Goal: Browse casually: Explore the website without a specific task or goal

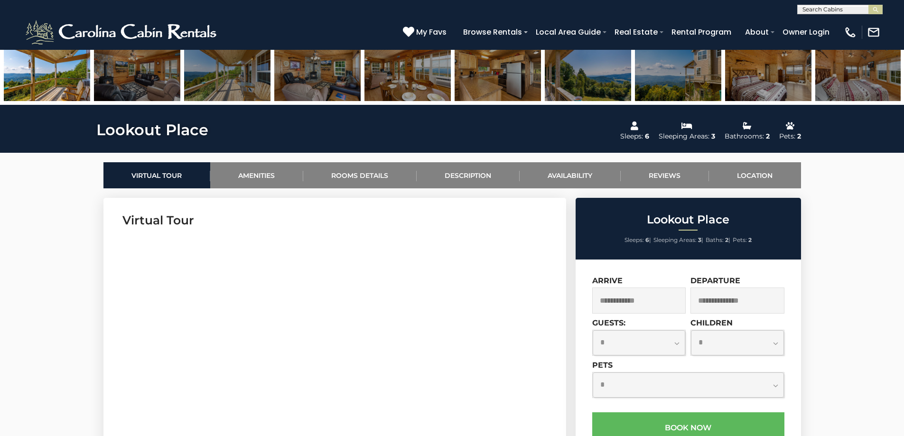
scroll to position [142, 0]
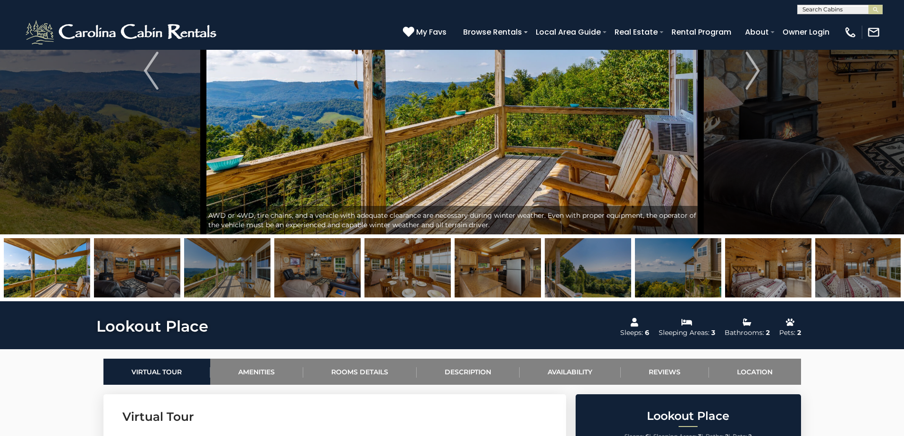
click at [129, 283] on img at bounding box center [137, 267] width 86 height 59
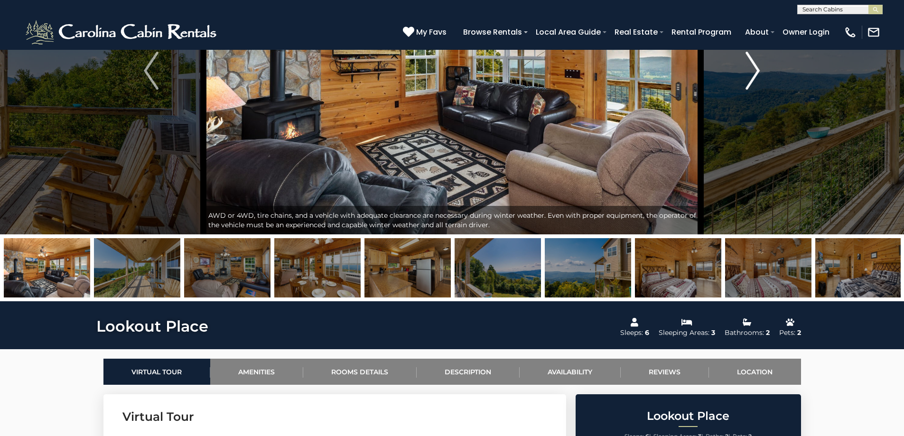
click at [756, 83] on img "Next" at bounding box center [752, 71] width 14 height 38
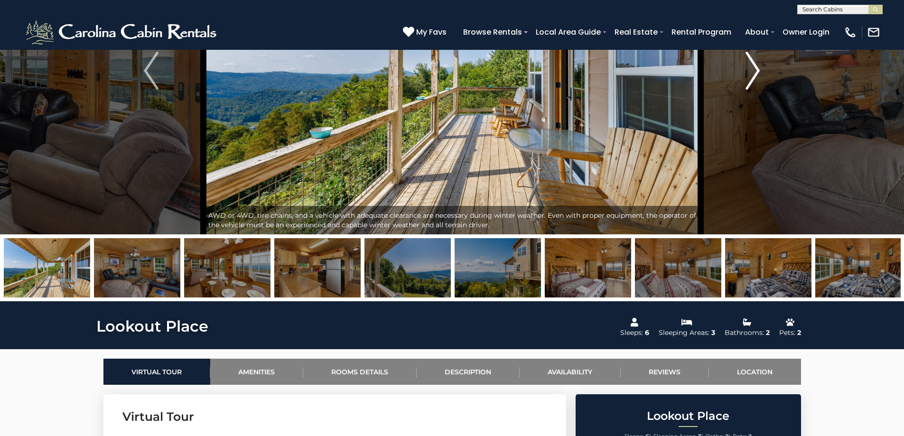
click at [756, 83] on img "Next" at bounding box center [752, 71] width 14 height 38
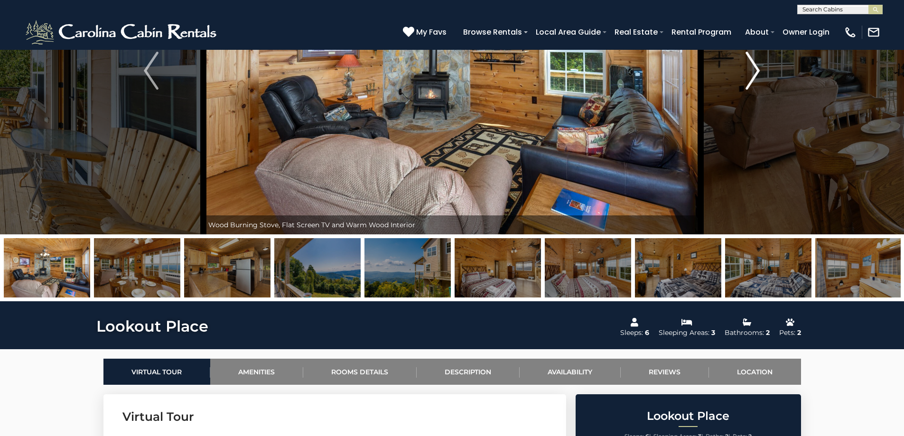
click at [756, 83] on img "Next" at bounding box center [752, 71] width 14 height 38
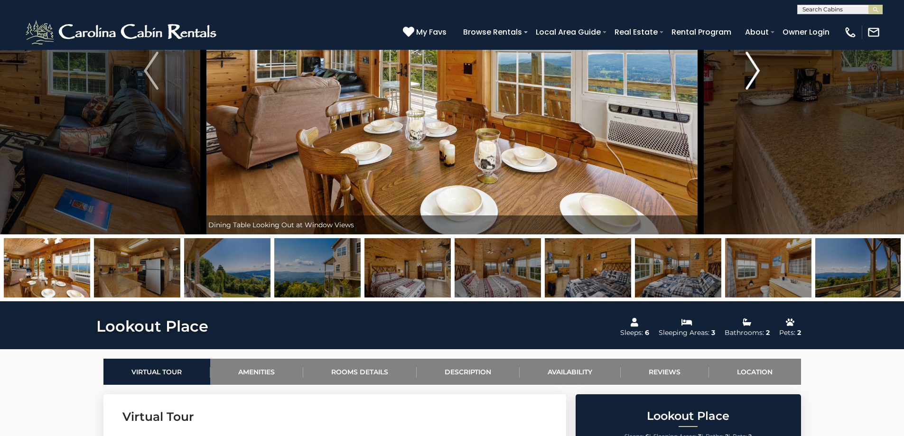
click at [756, 83] on img "Next" at bounding box center [752, 71] width 14 height 38
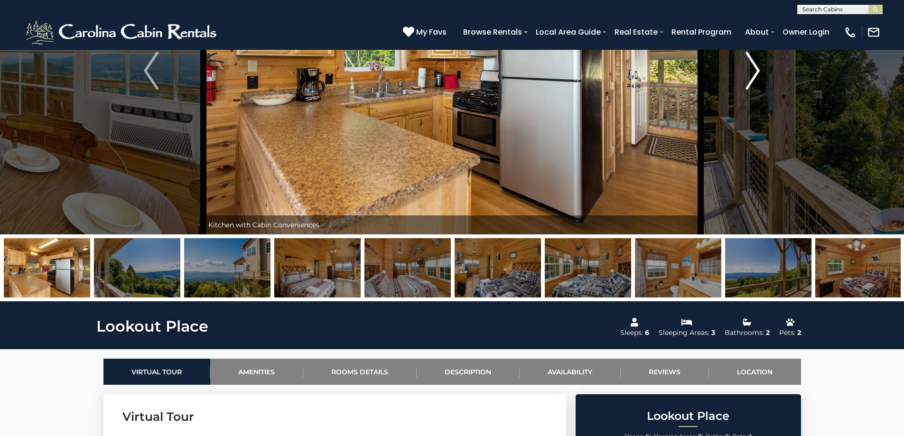
click at [756, 83] on img "Next" at bounding box center [752, 71] width 14 height 38
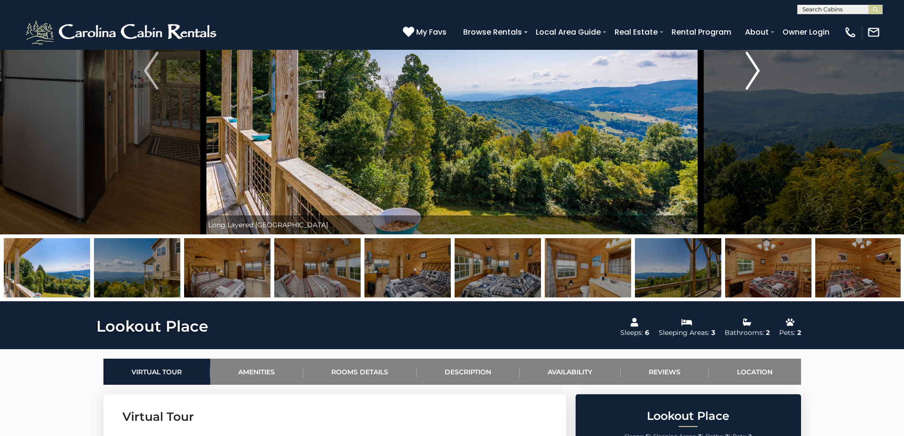
click at [754, 82] on img "Next" at bounding box center [752, 71] width 14 height 38
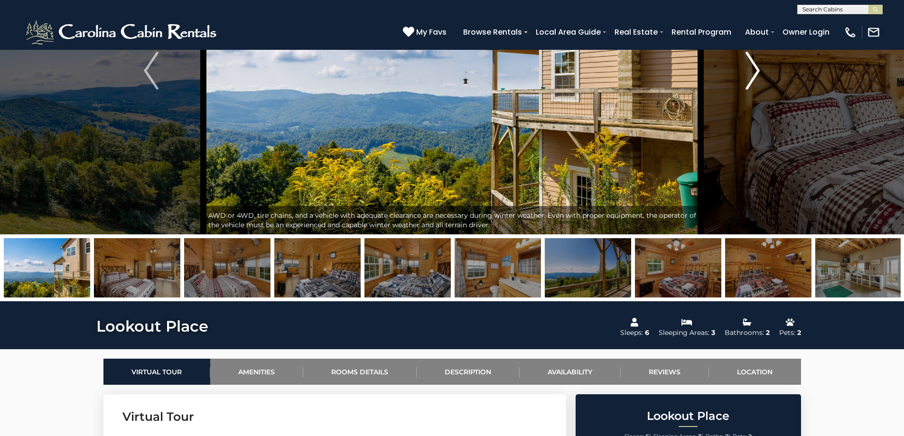
click at [754, 82] on img "Next" at bounding box center [752, 71] width 14 height 38
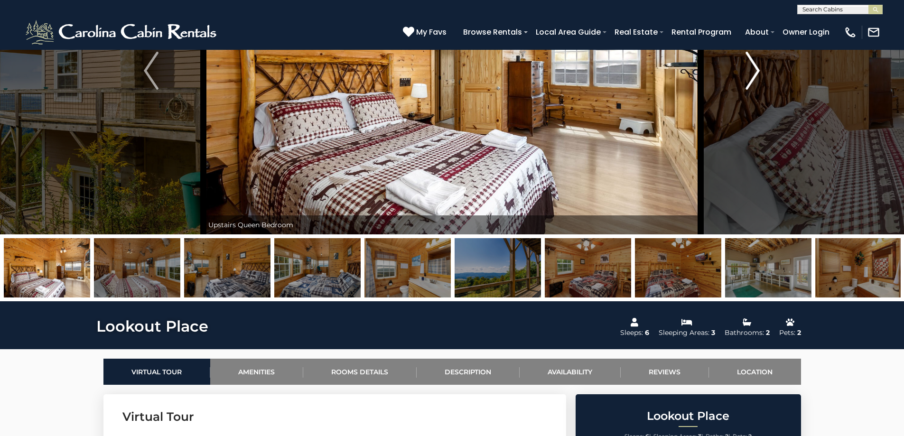
click at [754, 82] on img "Next" at bounding box center [752, 71] width 14 height 38
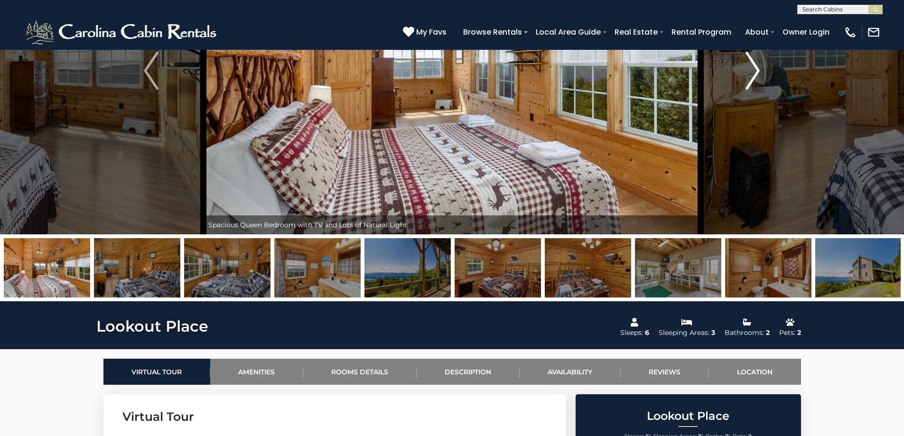
click at [754, 82] on img "Next" at bounding box center [752, 71] width 14 height 38
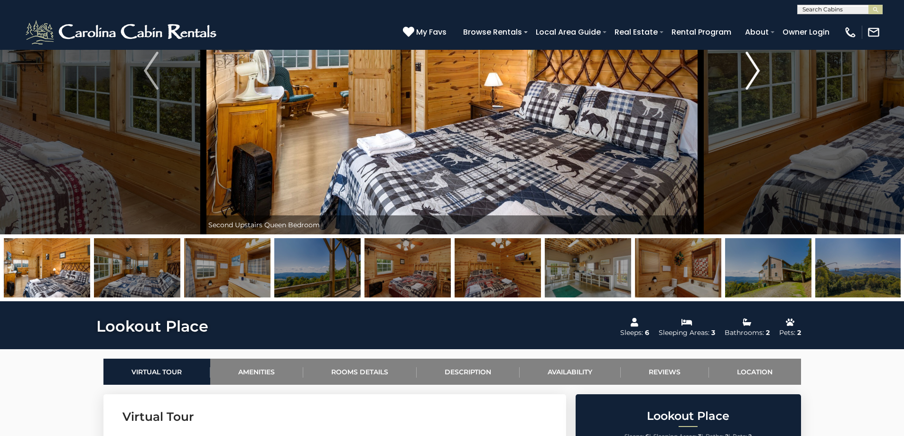
click at [754, 82] on img "Next" at bounding box center [752, 71] width 14 height 38
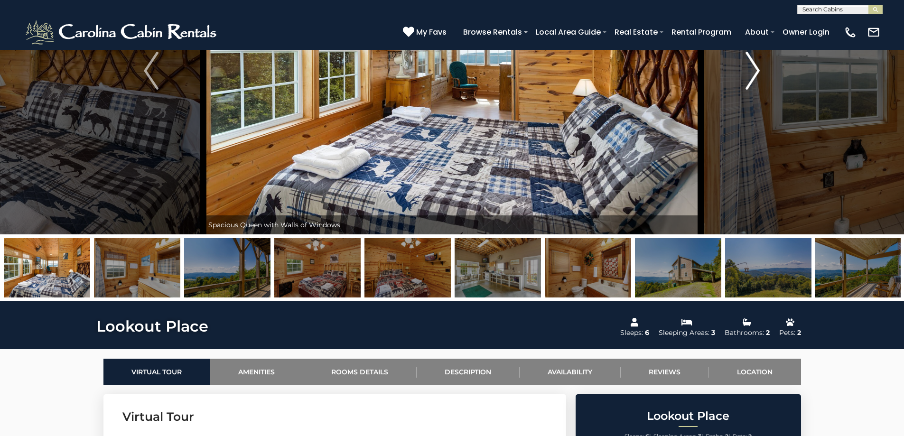
click at [754, 82] on img "Next" at bounding box center [752, 71] width 14 height 38
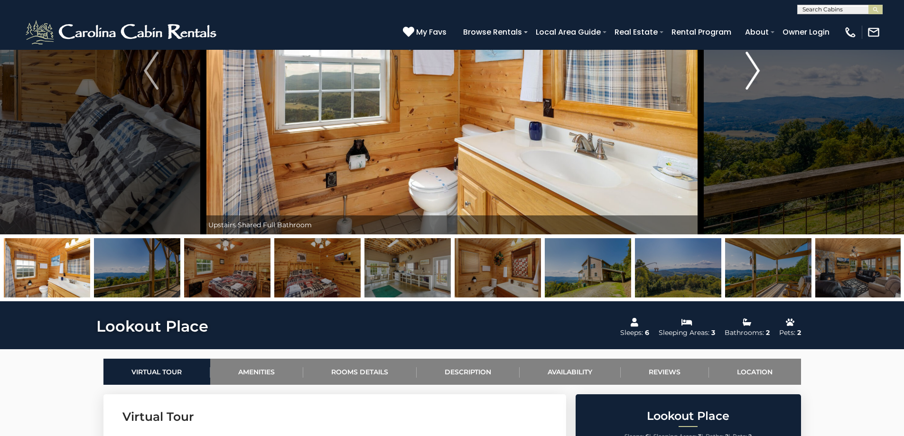
click at [754, 82] on img "Next" at bounding box center [752, 71] width 14 height 38
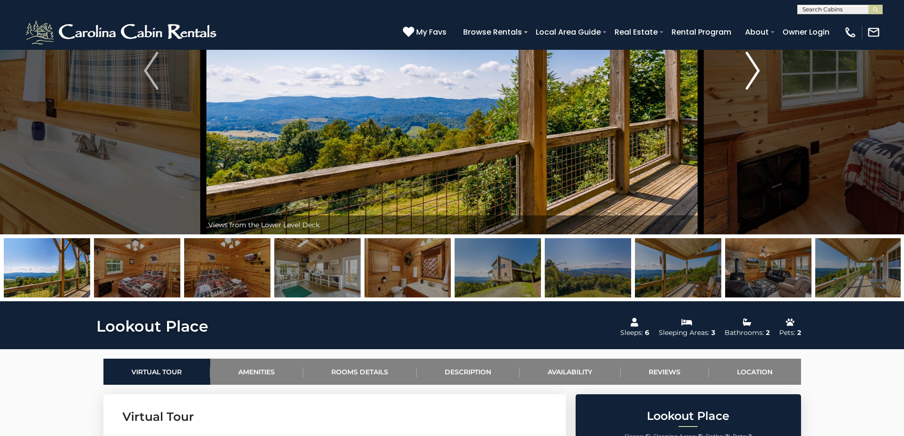
click at [754, 82] on img "Next" at bounding box center [752, 71] width 14 height 38
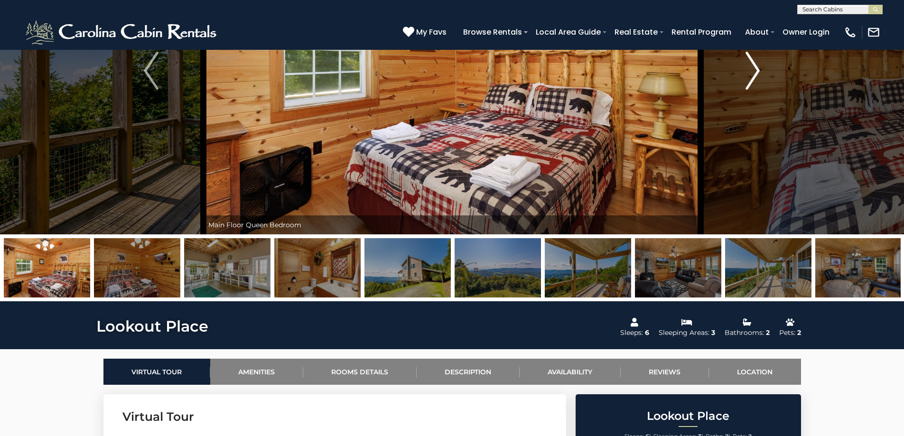
click at [754, 82] on img "Next" at bounding box center [752, 71] width 14 height 38
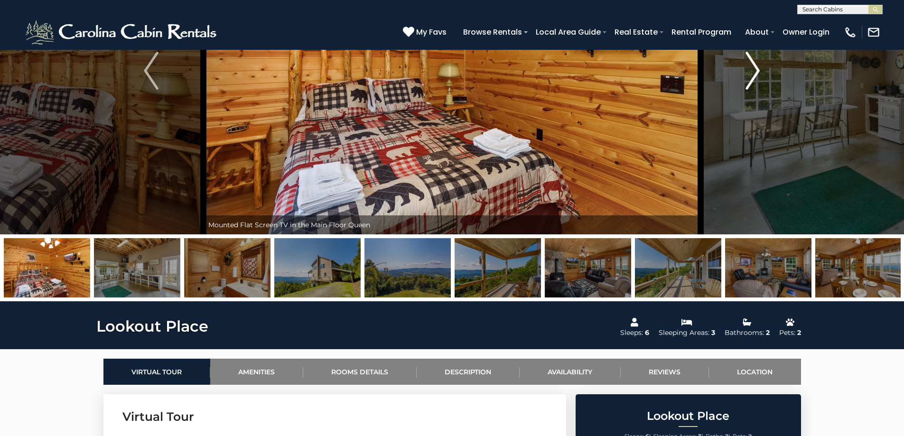
click at [754, 82] on img "Next" at bounding box center [752, 71] width 14 height 38
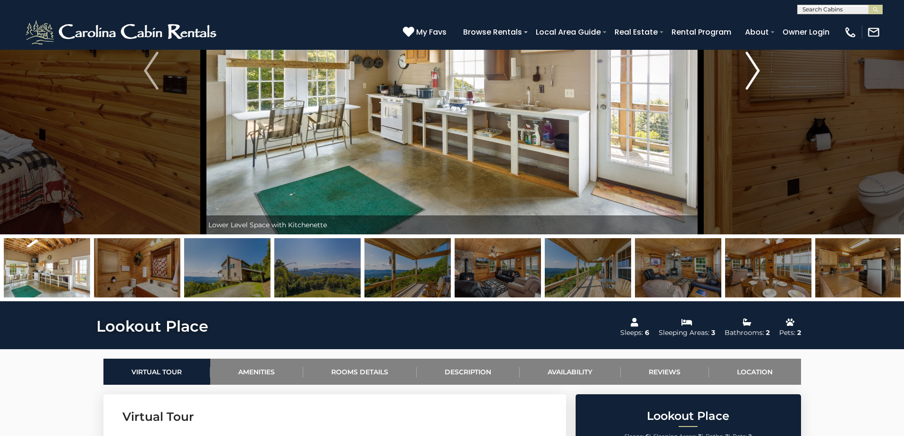
click at [754, 82] on img "Next" at bounding box center [752, 71] width 14 height 38
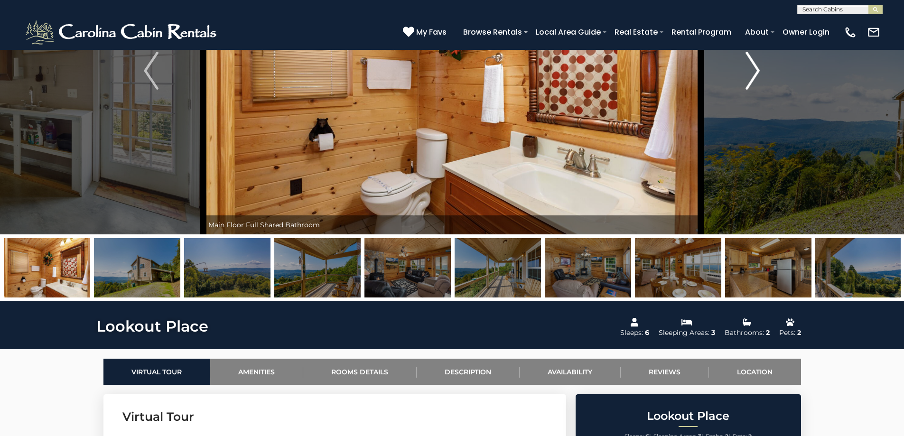
click at [754, 82] on img "Next" at bounding box center [752, 71] width 14 height 38
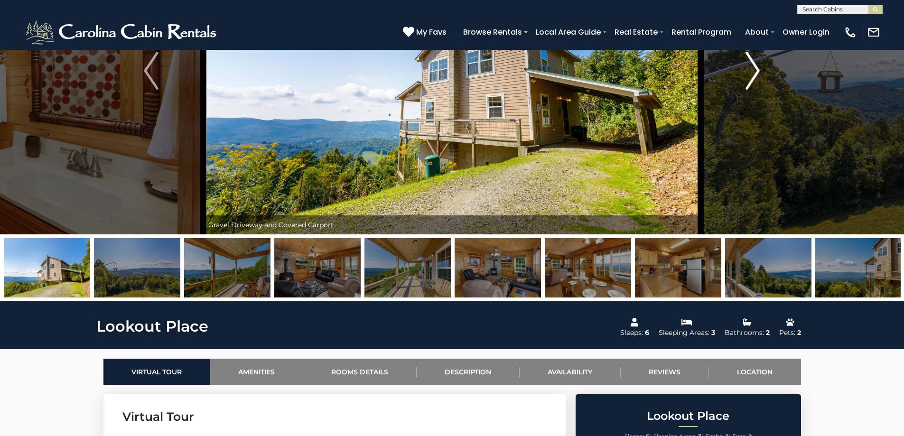
click at [754, 82] on img "Next" at bounding box center [752, 71] width 14 height 38
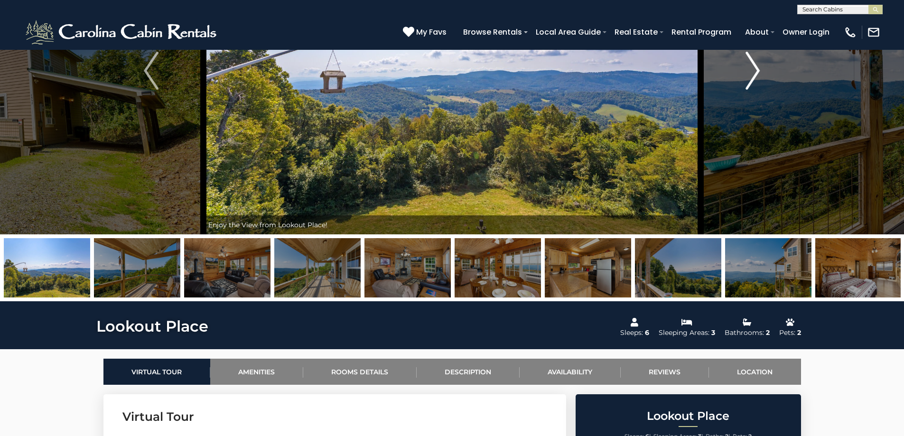
click at [754, 82] on img "Next" at bounding box center [752, 71] width 14 height 38
